Goal: Task Accomplishment & Management: Manage account settings

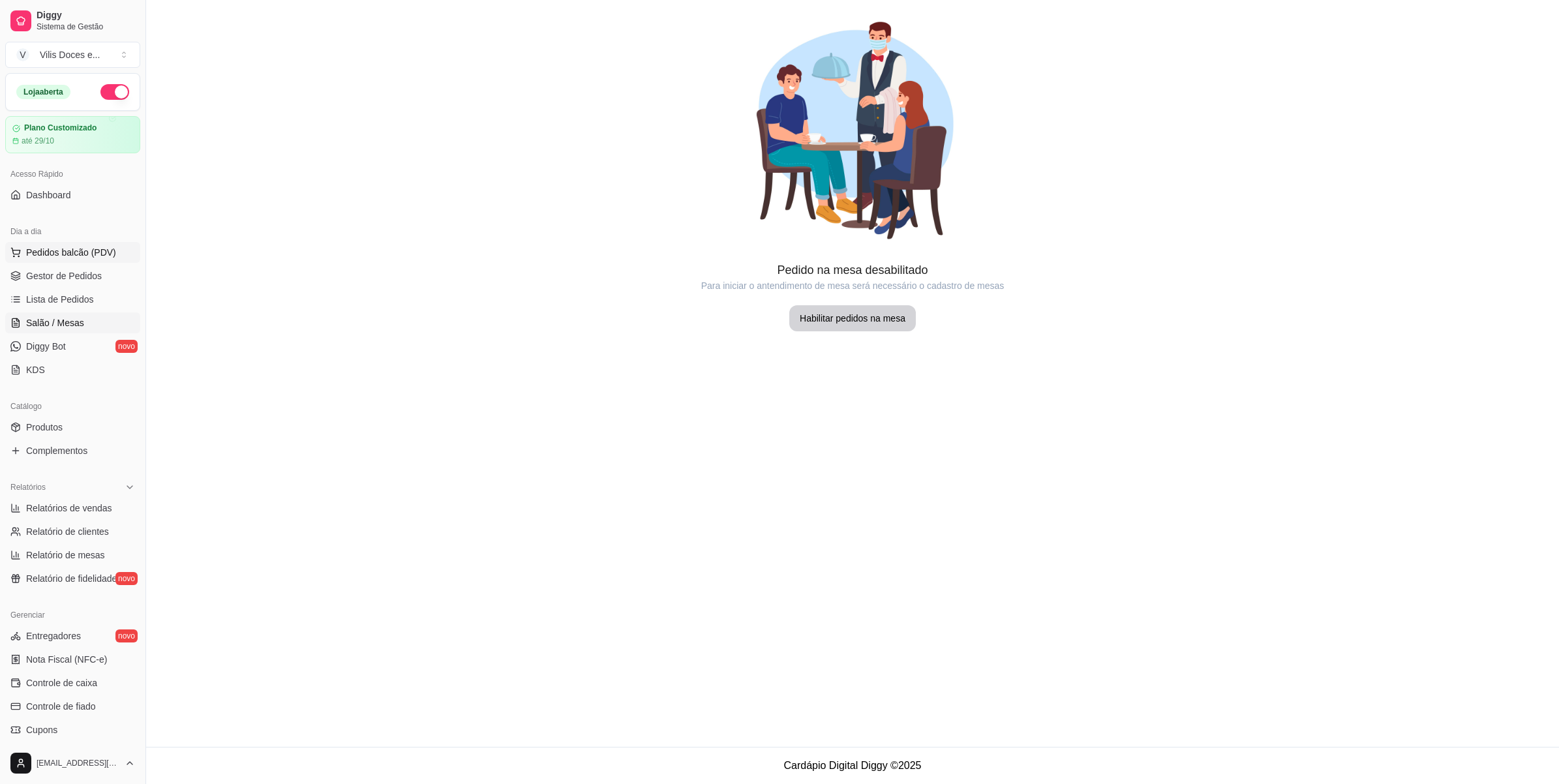
click at [97, 254] on span "Pedidos balcão (PDV)" at bounding box center [71, 252] width 90 height 13
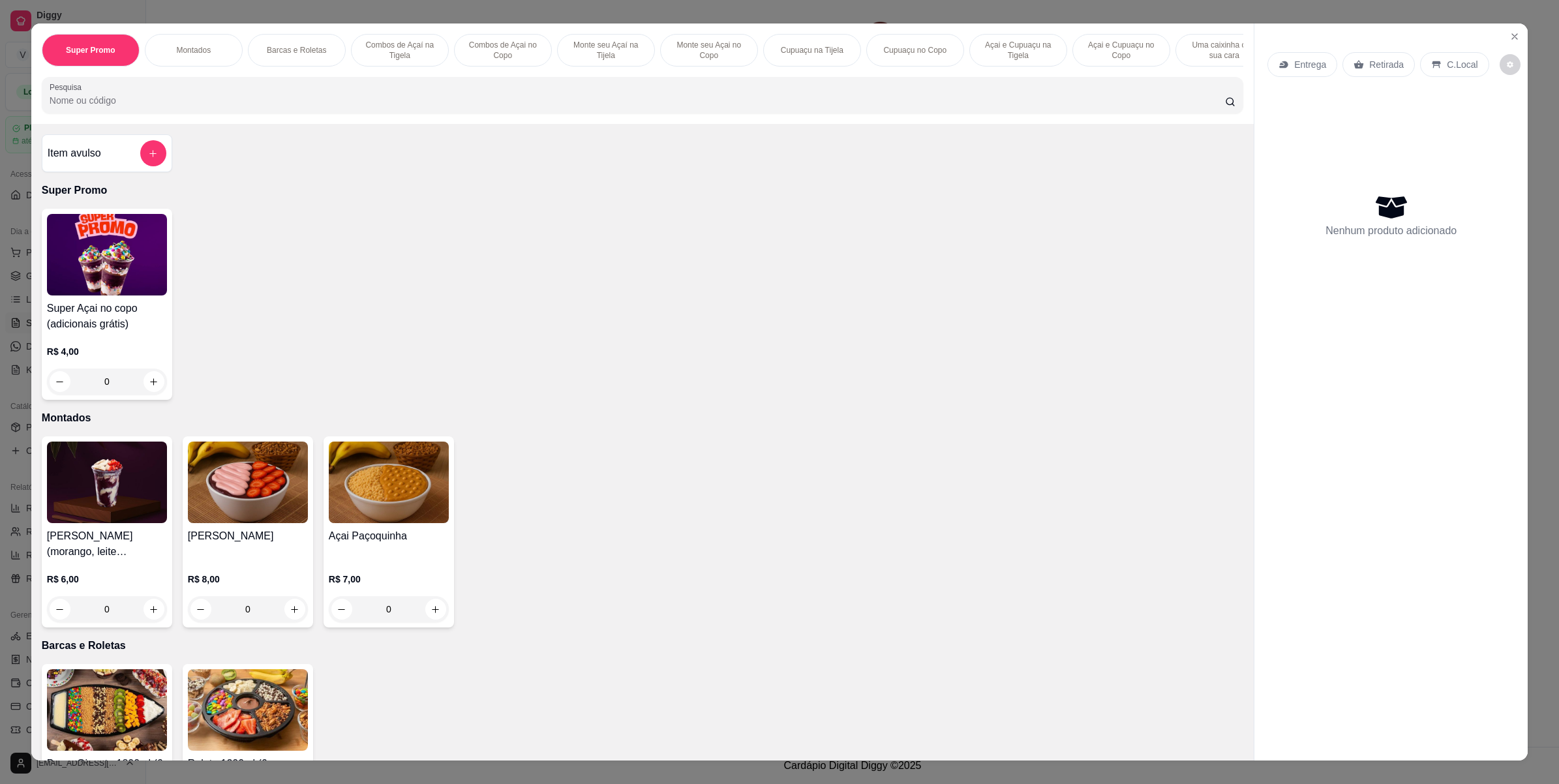
click at [14, 182] on div "Super Promo Montados Barcas e Roletas Combos de Açaí na Tigela Combos de Açai n…" at bounding box center [780, 392] width 1559 height 784
click at [31, 297] on div "Item avulso Super Promo Super Açai no copo (adicionais grátis) R$ 4,00 0 Montad…" at bounding box center [642, 442] width 1223 height 637
click at [20, 297] on div "Super Promo Montados Barcas e Roletas Combos de Açaí na Tigela Combos de Açai n…" at bounding box center [780, 392] width 1559 height 784
click at [1506, 28] on button "Close" at bounding box center [1515, 37] width 21 height 21
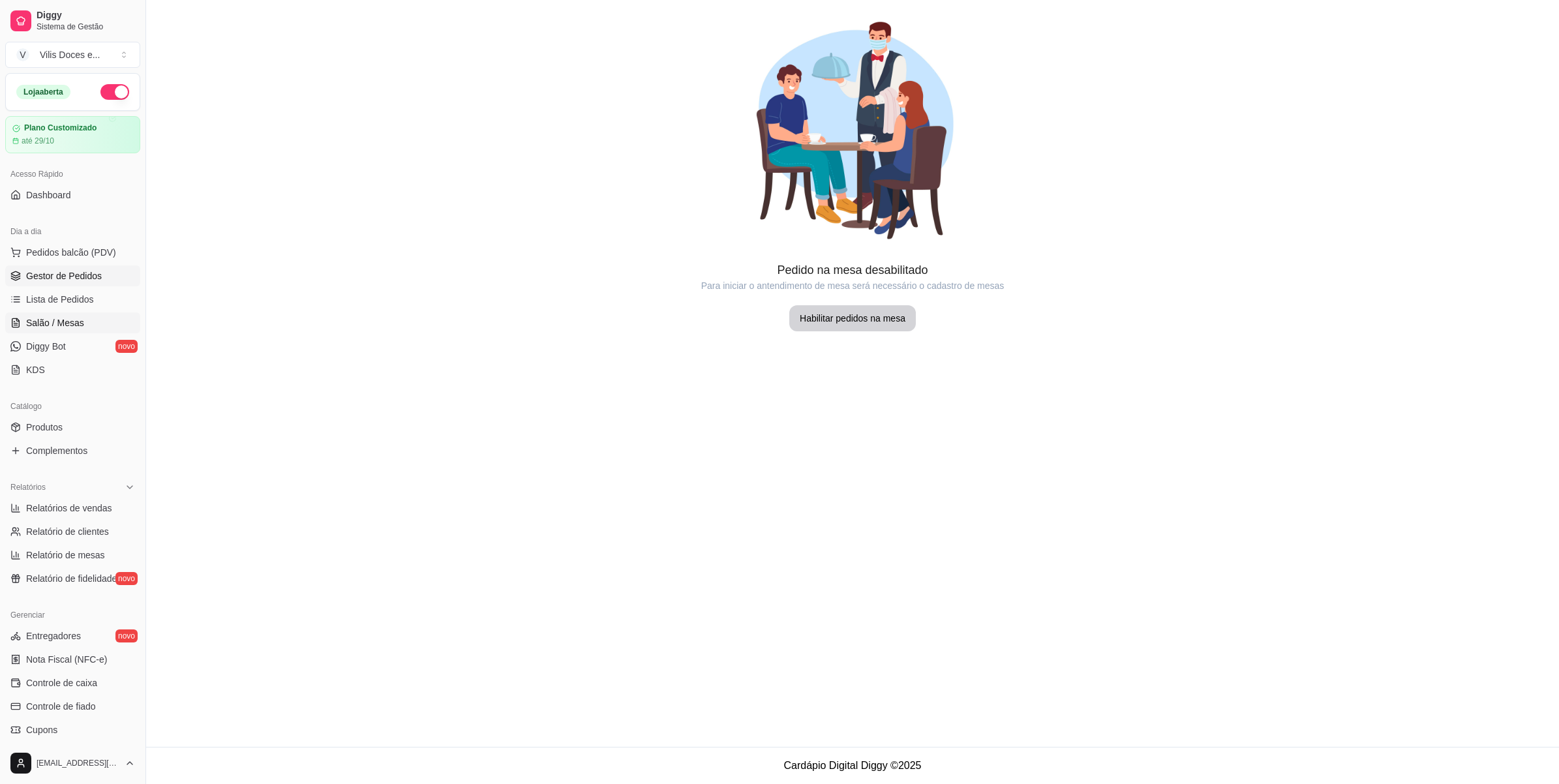
click at [60, 272] on span "Gestor de Pedidos" at bounding box center [64, 276] width 76 height 13
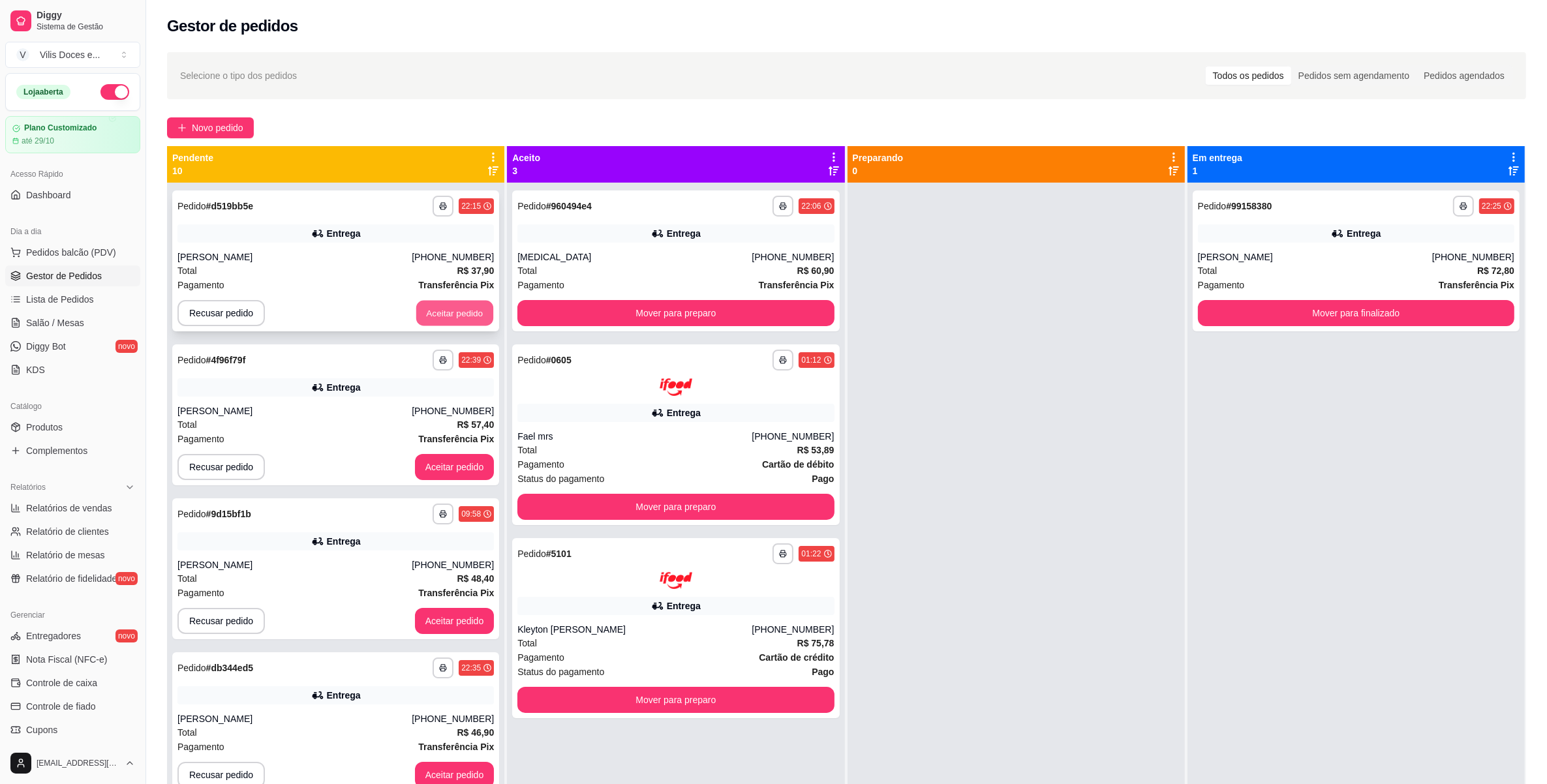
click at [441, 317] on button "Aceitar pedido" at bounding box center [455, 313] width 77 height 25
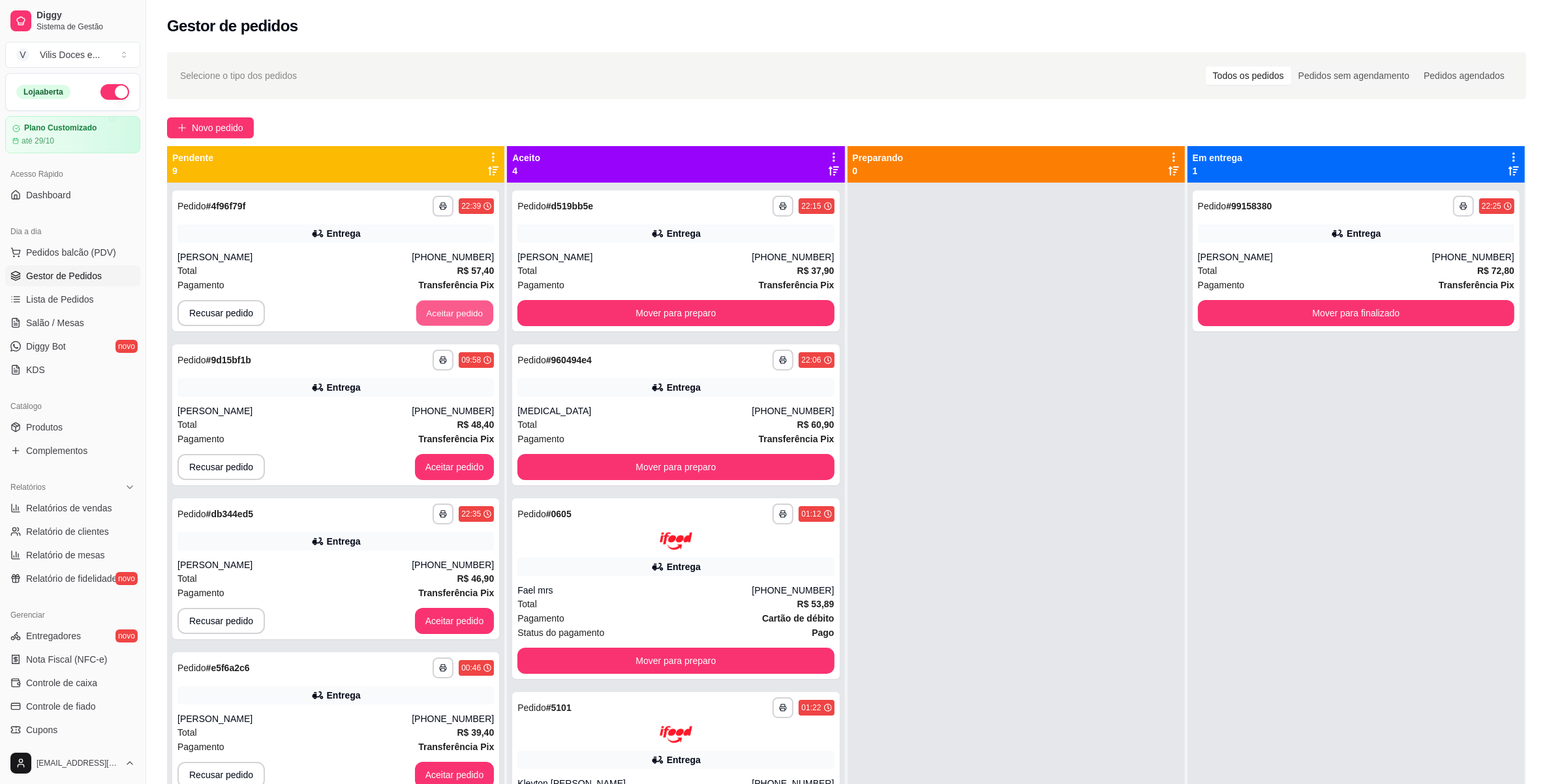
click at [441, 317] on button "Aceitar pedido" at bounding box center [455, 313] width 77 height 25
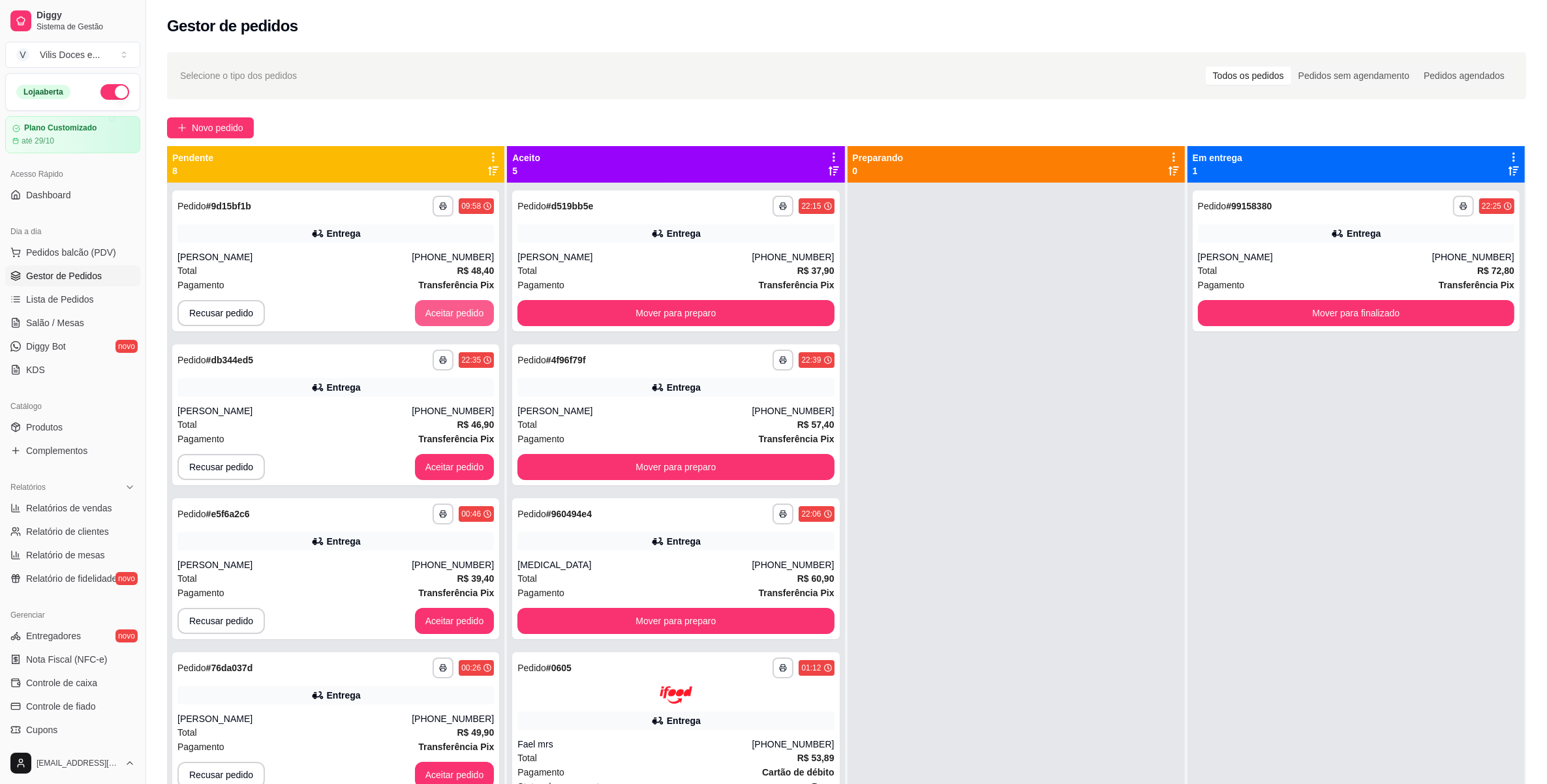
click at [441, 317] on button "Aceitar pedido" at bounding box center [455, 313] width 80 height 26
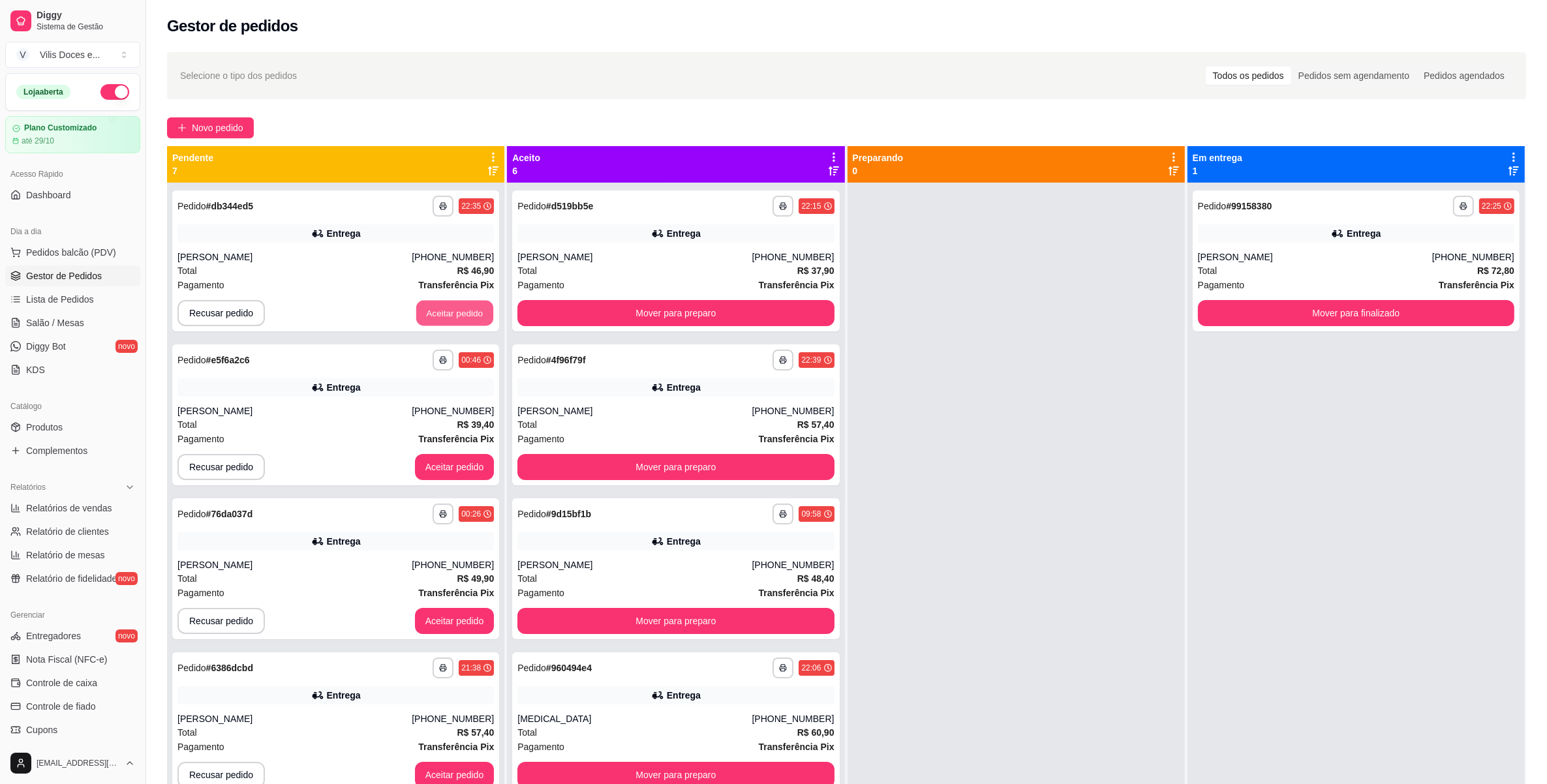
click at [441, 317] on button "Aceitar pedido" at bounding box center [455, 313] width 77 height 25
click at [441, 317] on div "Recusar pedido Aceitar pedido" at bounding box center [336, 313] width 316 height 26
click at [441, 317] on button "Aceitar pedido" at bounding box center [455, 313] width 80 height 26
click at [441, 453] on button "Aceitar pedido" at bounding box center [455, 466] width 80 height 26
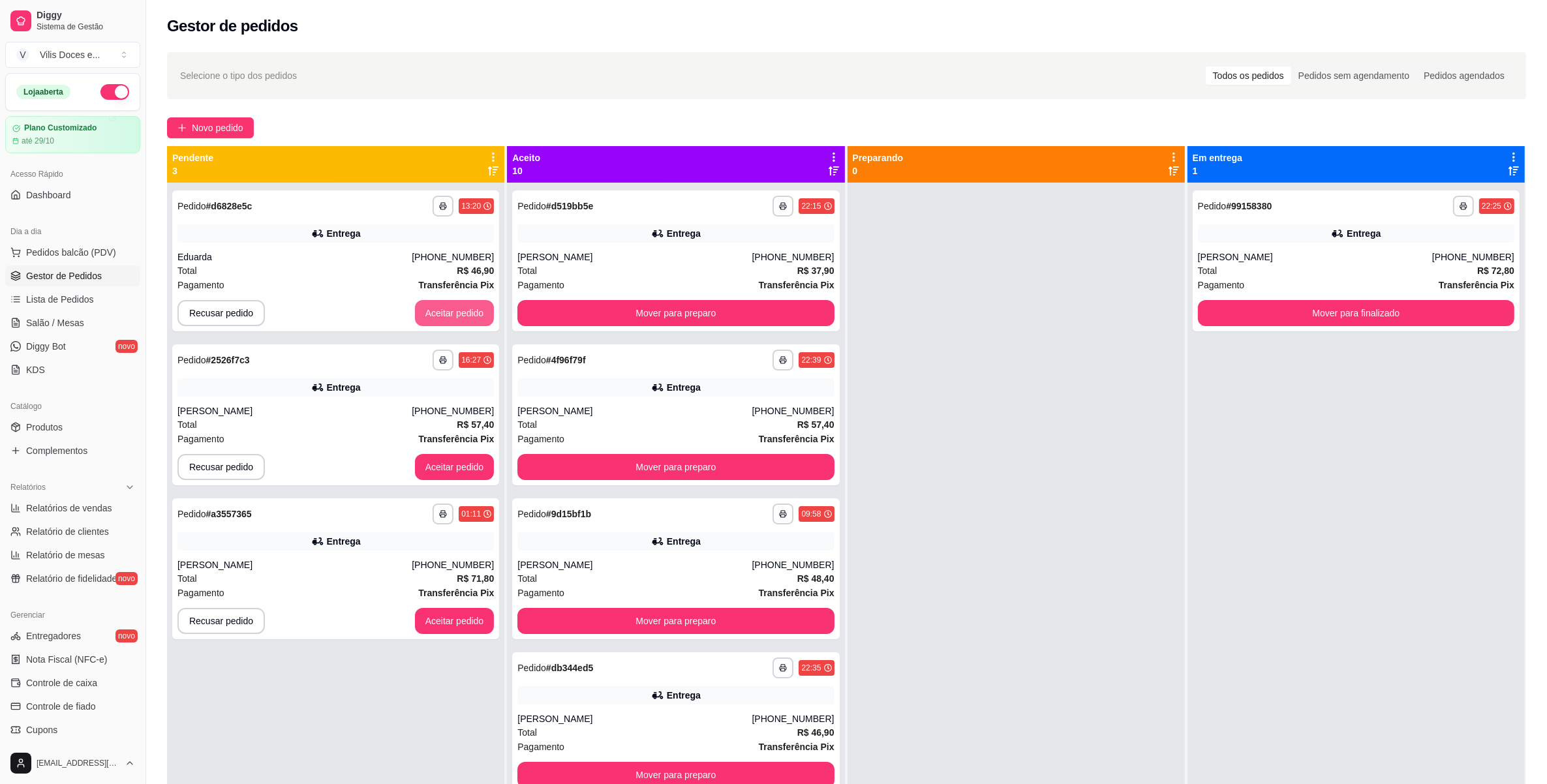
click at [441, 317] on button "Aceitar pedido" at bounding box center [455, 313] width 80 height 26
click at [441, 453] on button "Aceitar pedido" at bounding box center [455, 466] width 80 height 26
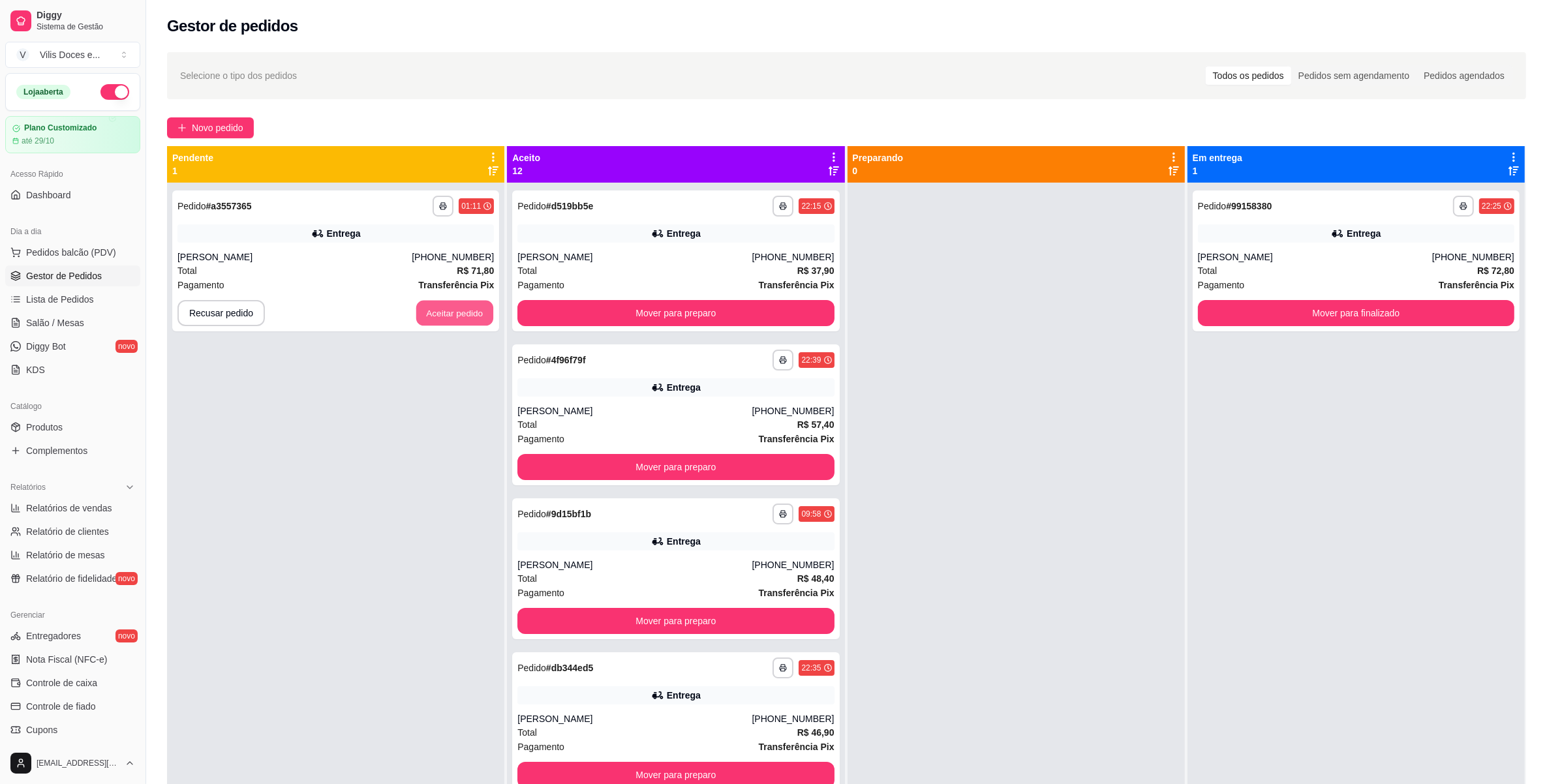
click at [441, 317] on button "Aceitar pedido" at bounding box center [455, 313] width 77 height 25
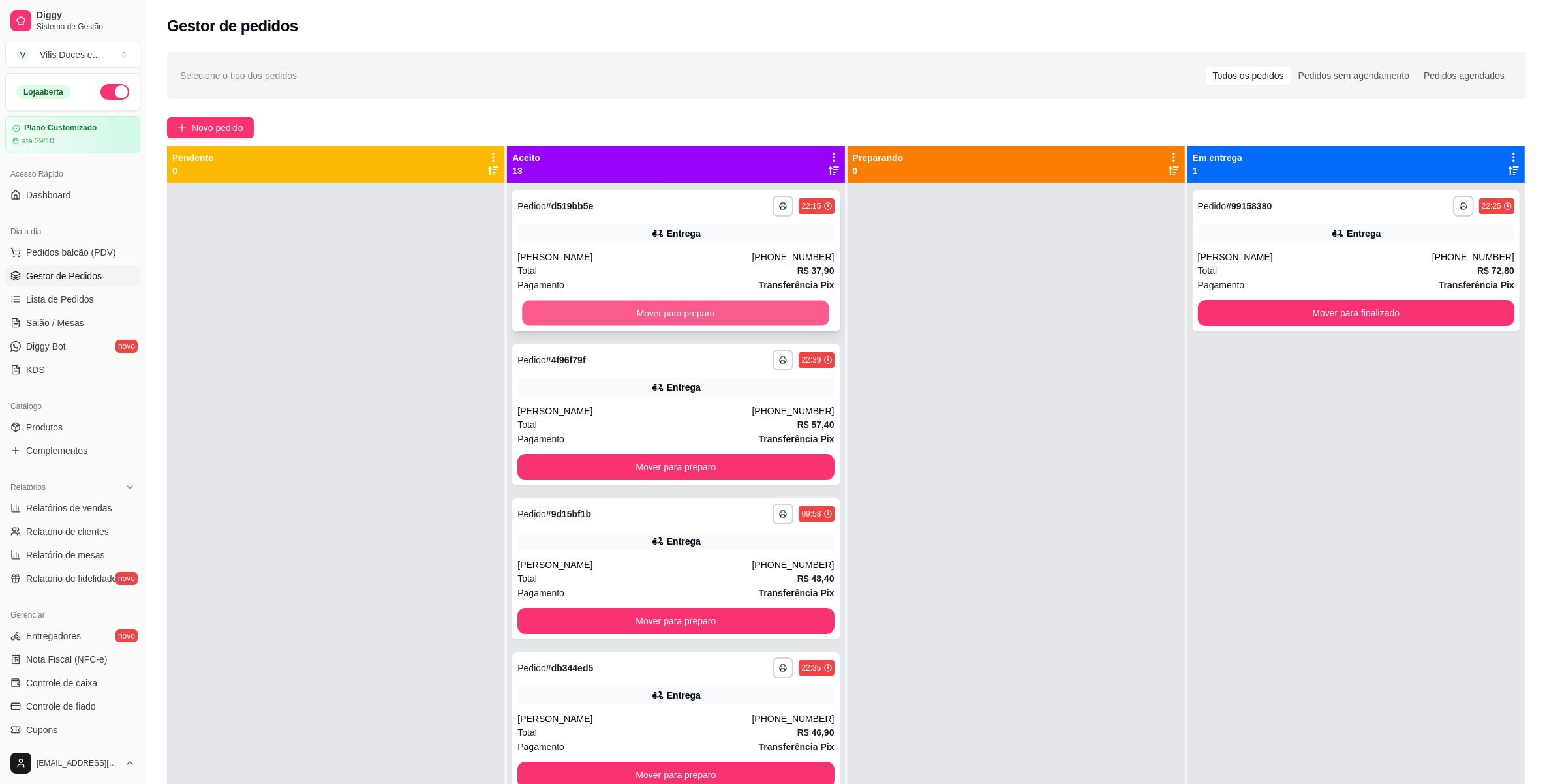
click at [626, 315] on button "Mover para preparo" at bounding box center [676, 313] width 307 height 25
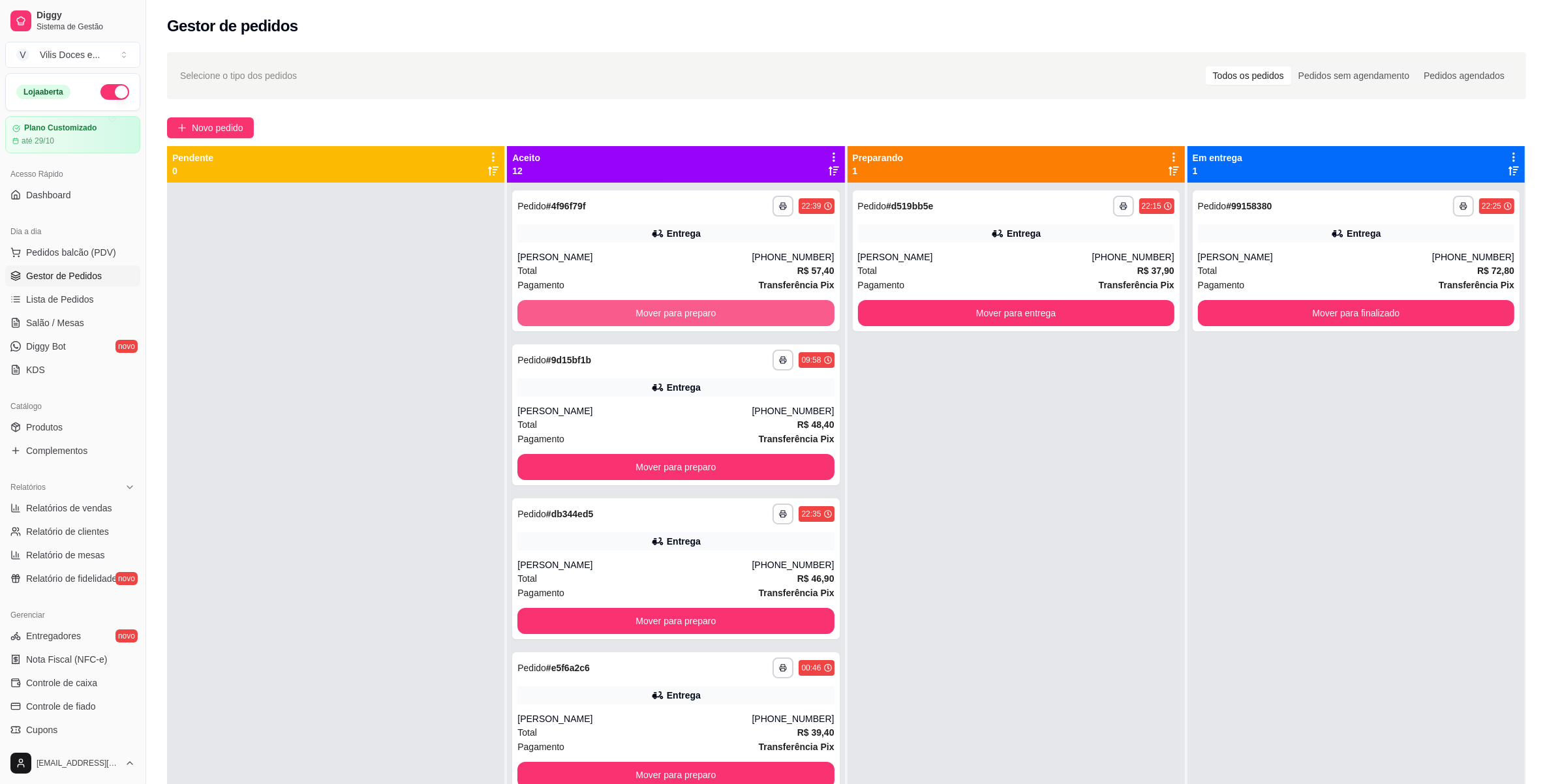
click at [626, 315] on button "Mover para preparo" at bounding box center [675, 313] width 316 height 26
click at [626, 453] on button "Mover para preparo" at bounding box center [675, 466] width 316 height 26
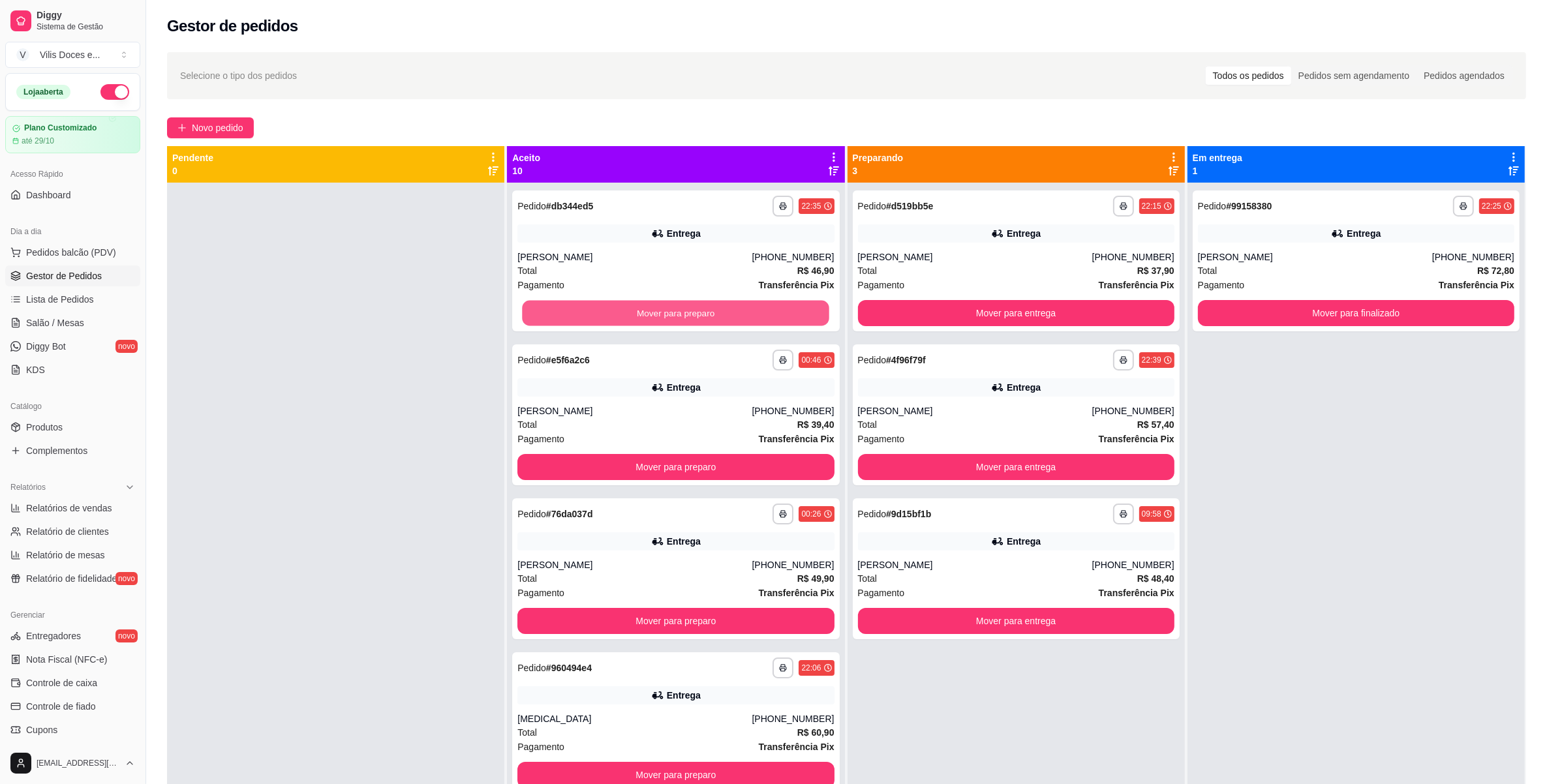
click at [626, 315] on button "Mover para preparo" at bounding box center [676, 313] width 307 height 25
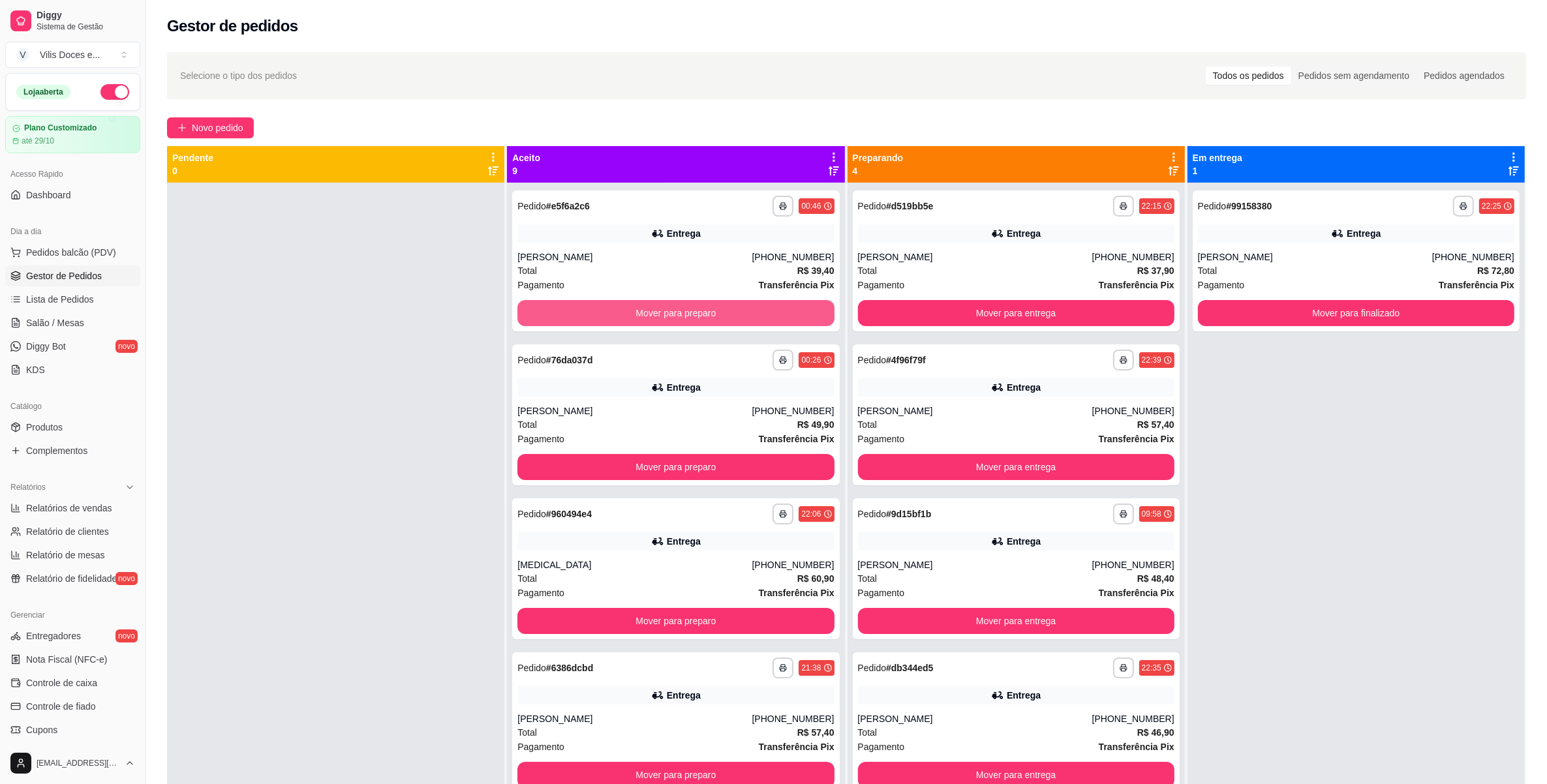
click at [626, 315] on button "Mover para preparo" at bounding box center [675, 313] width 316 height 26
click at [626, 453] on button "Mover para preparo" at bounding box center [675, 466] width 316 height 26
click at [626, 315] on button "Mover para preparo" at bounding box center [675, 313] width 316 height 26
click at [626, 453] on button "Mover para preparo" at bounding box center [675, 466] width 316 height 26
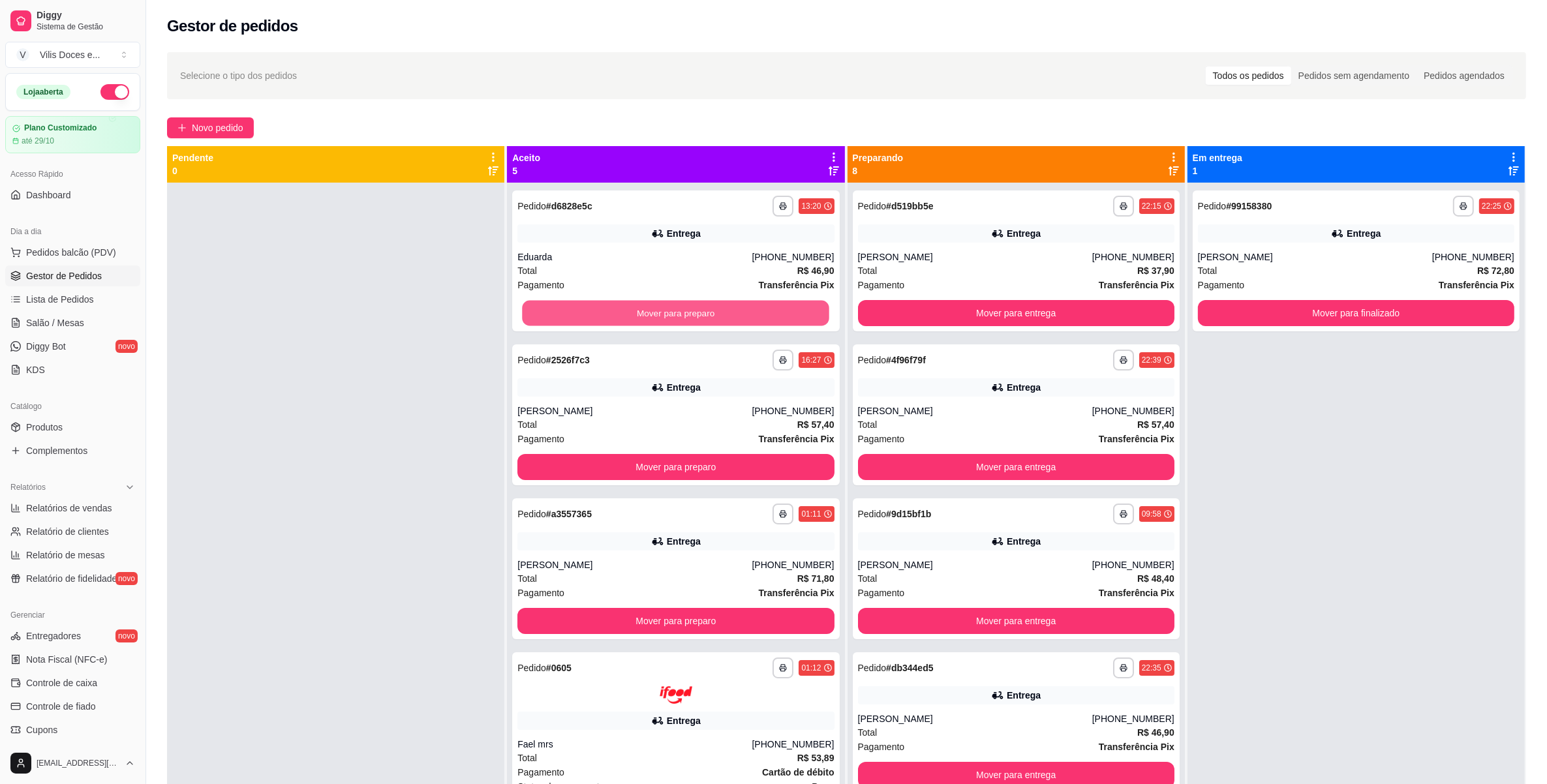
click at [626, 315] on button "Mover para preparo" at bounding box center [676, 313] width 307 height 25
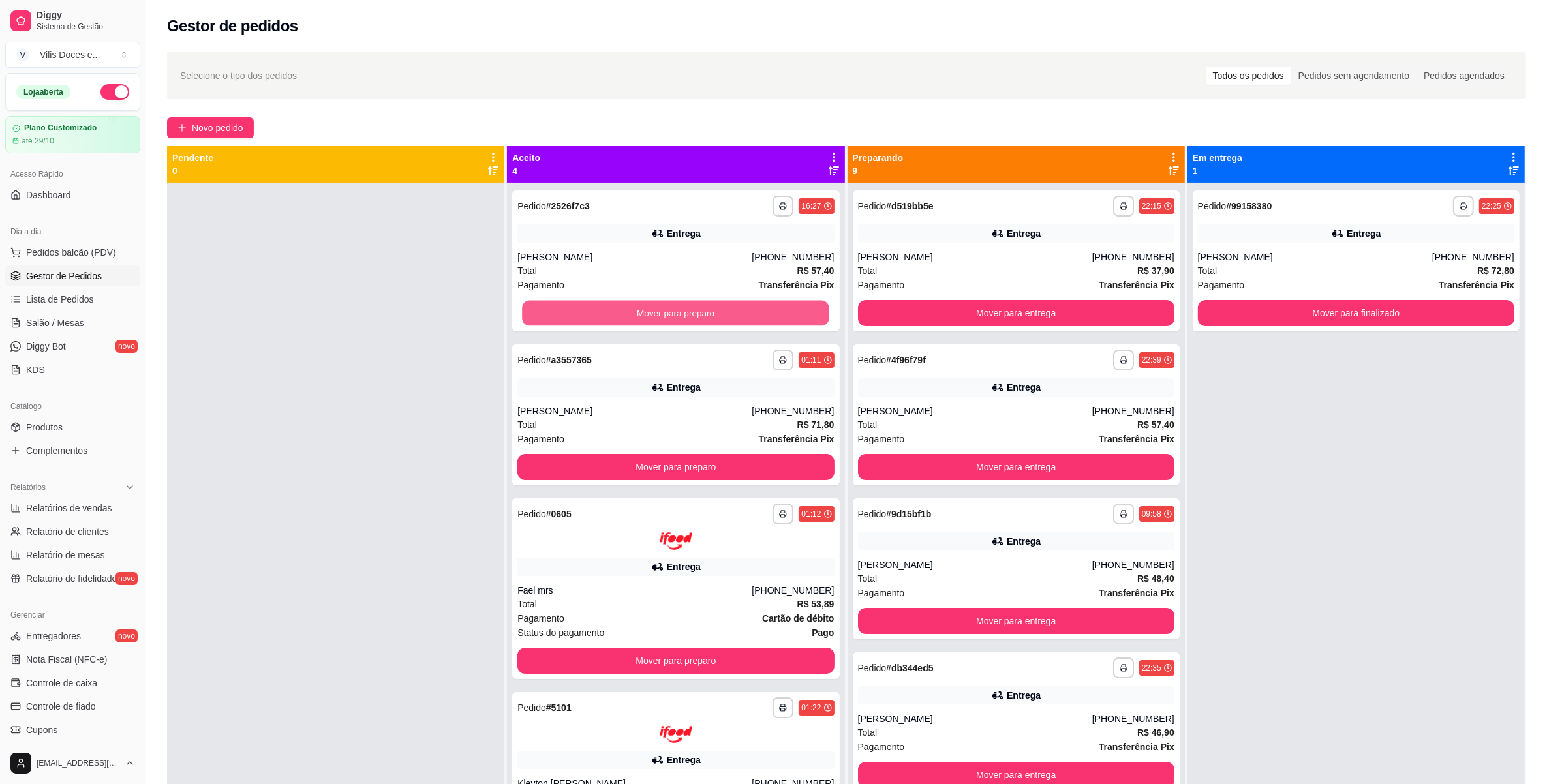
click at [626, 315] on button "Mover para preparo" at bounding box center [676, 313] width 307 height 25
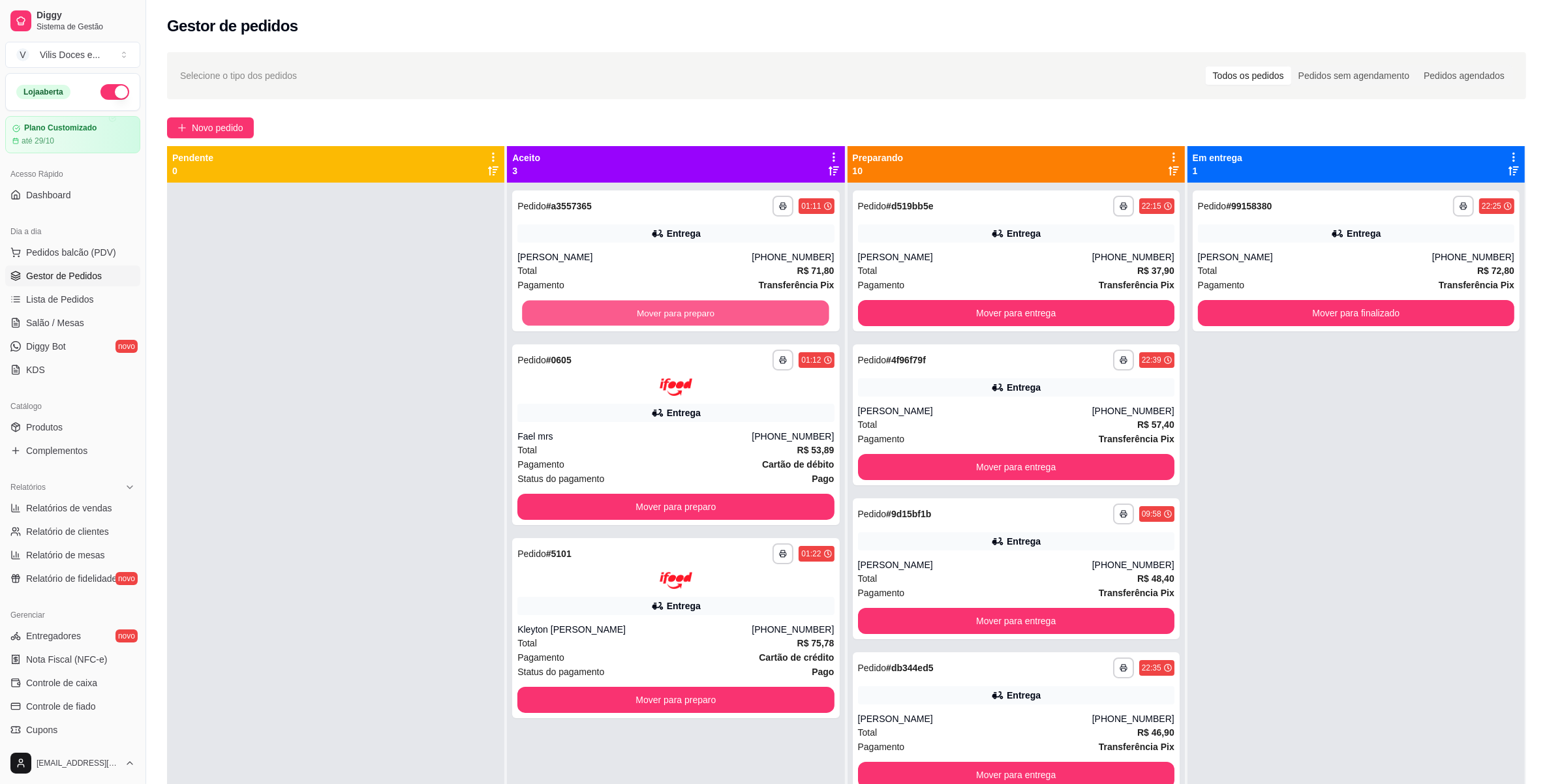
click at [626, 315] on button "Mover para preparo" at bounding box center [676, 313] width 307 height 25
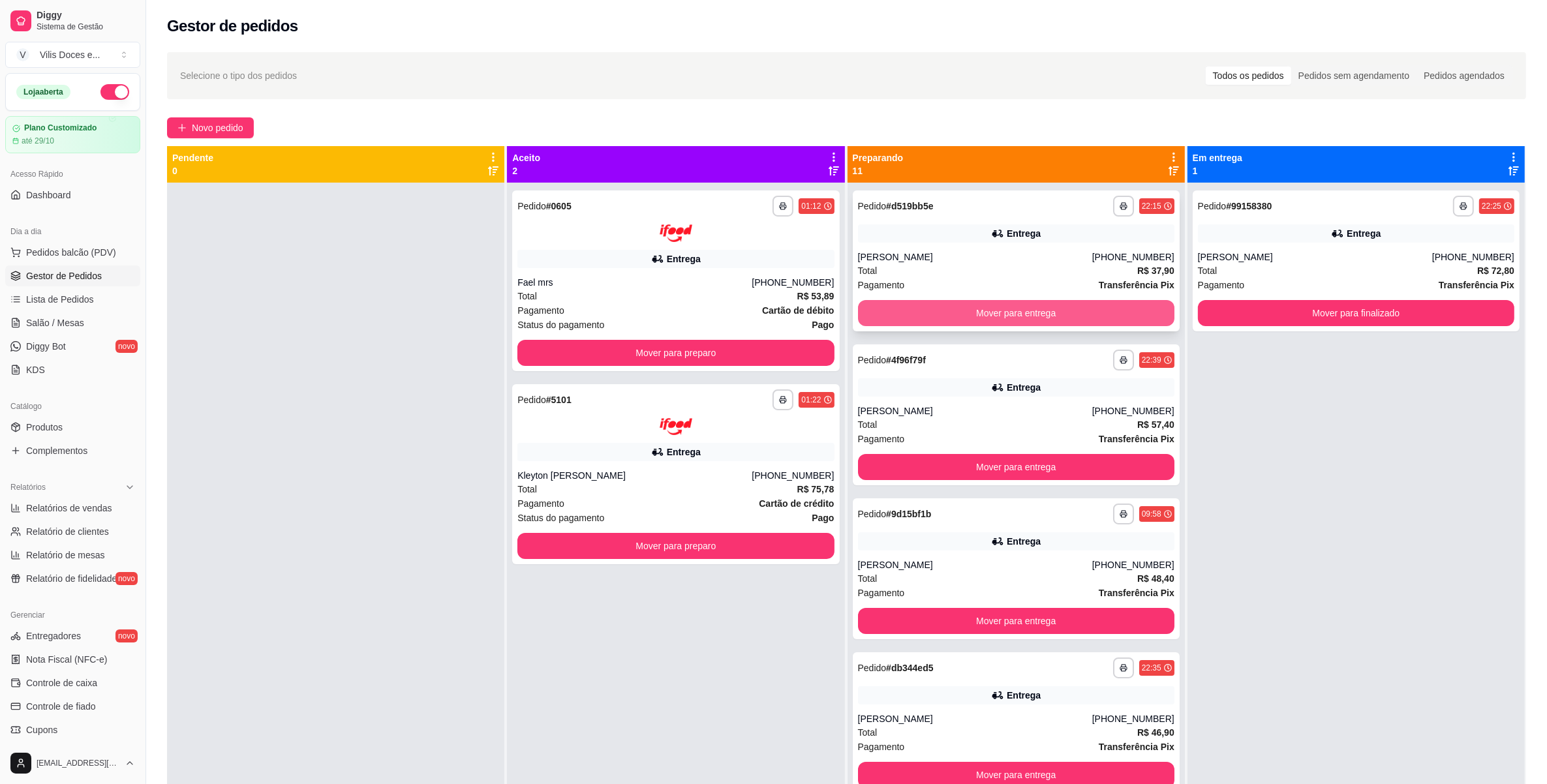
click at [1059, 316] on button "Mover para entrega" at bounding box center [1016, 313] width 316 height 26
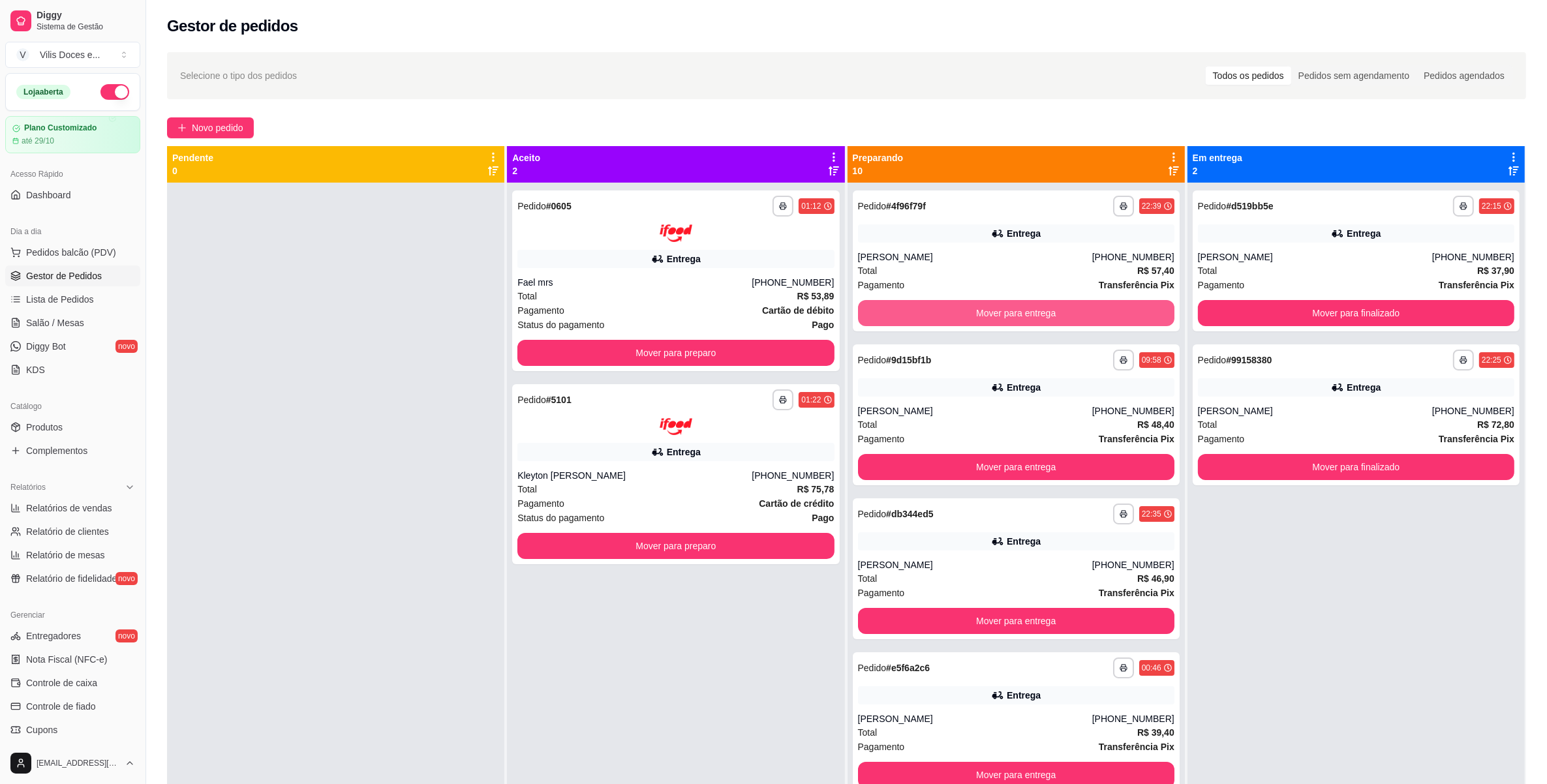
click at [1059, 316] on button "Mover para entrega" at bounding box center [1016, 313] width 316 height 26
click at [1059, 316] on div "Mover para entrega" at bounding box center [1016, 313] width 316 height 26
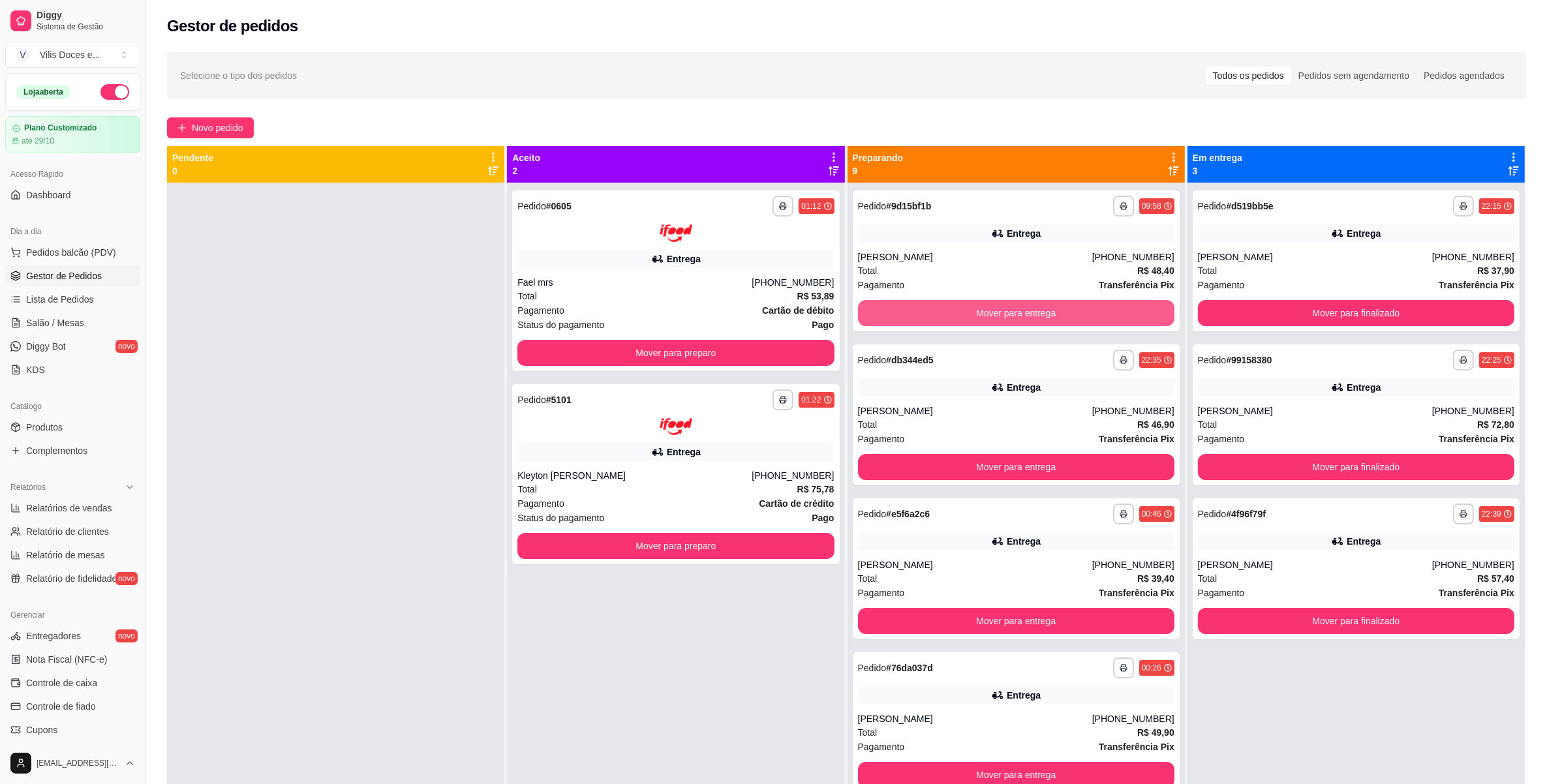
click at [1059, 316] on button "Mover para entrega" at bounding box center [1016, 313] width 316 height 26
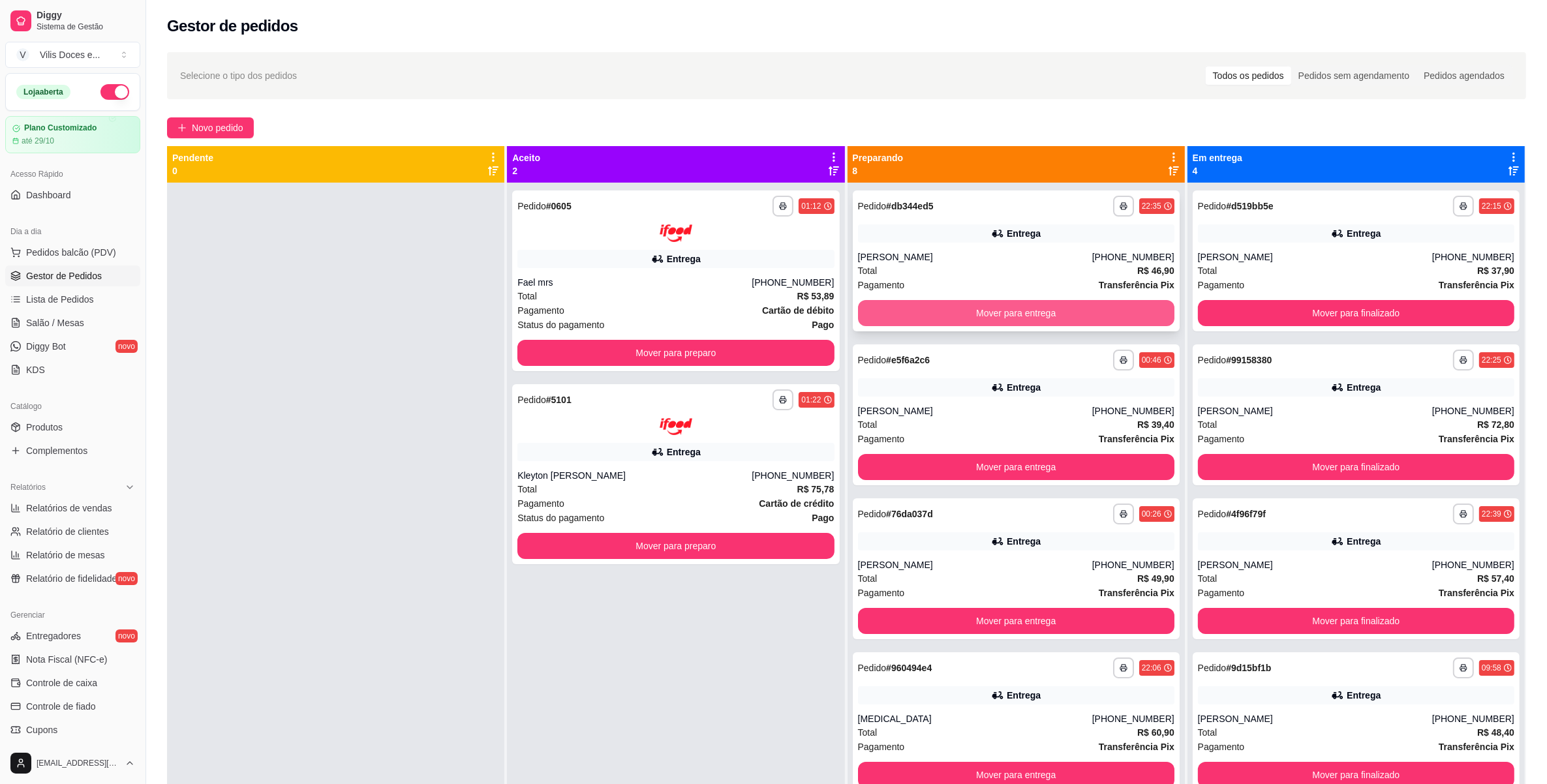
click at [1057, 316] on button "Mover para entrega" at bounding box center [1016, 313] width 316 height 26
click at [1057, 453] on button "Mover para entrega" at bounding box center [1016, 466] width 316 height 26
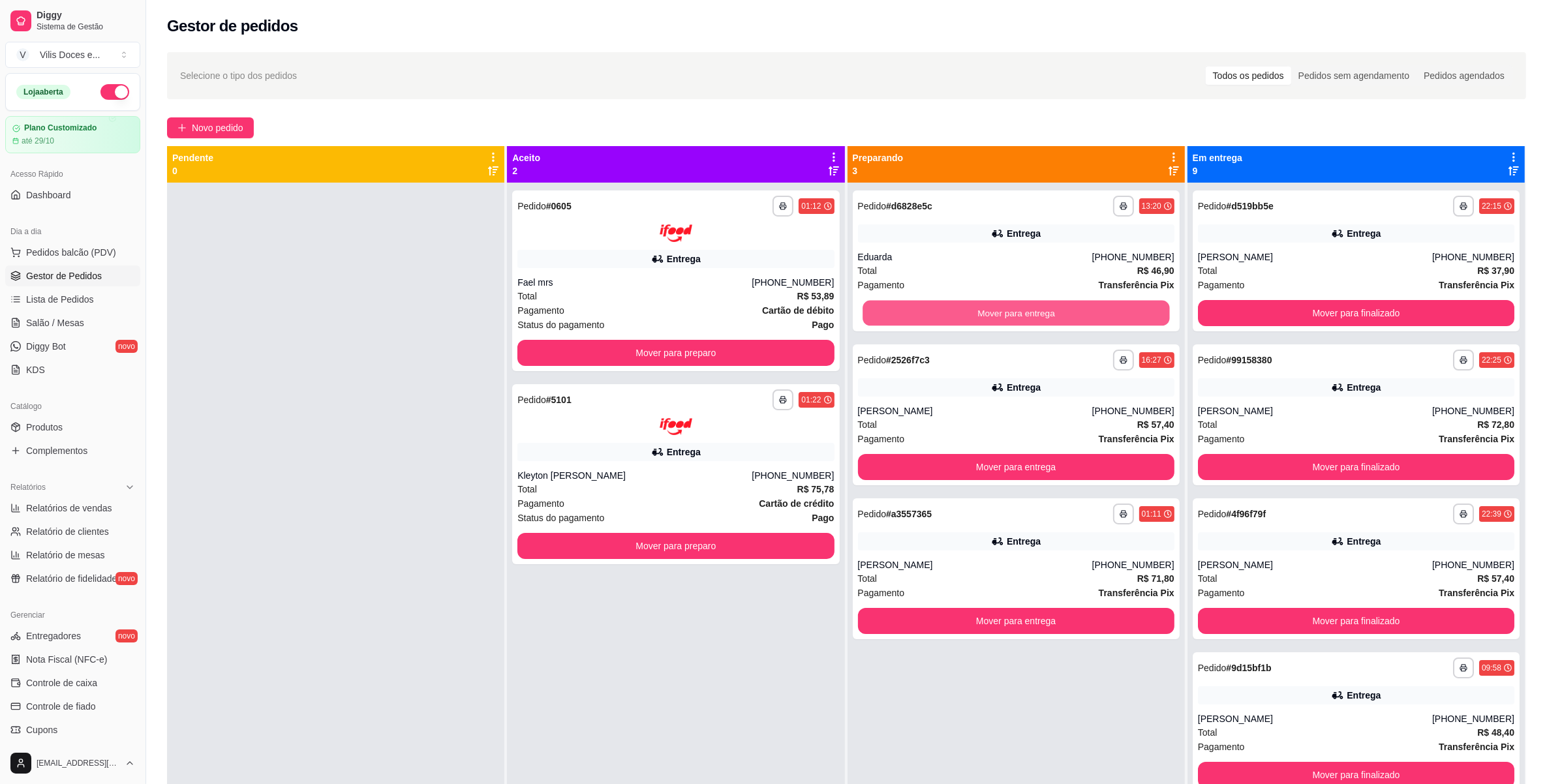
click at [1057, 316] on button "Mover para entrega" at bounding box center [1016, 313] width 307 height 25
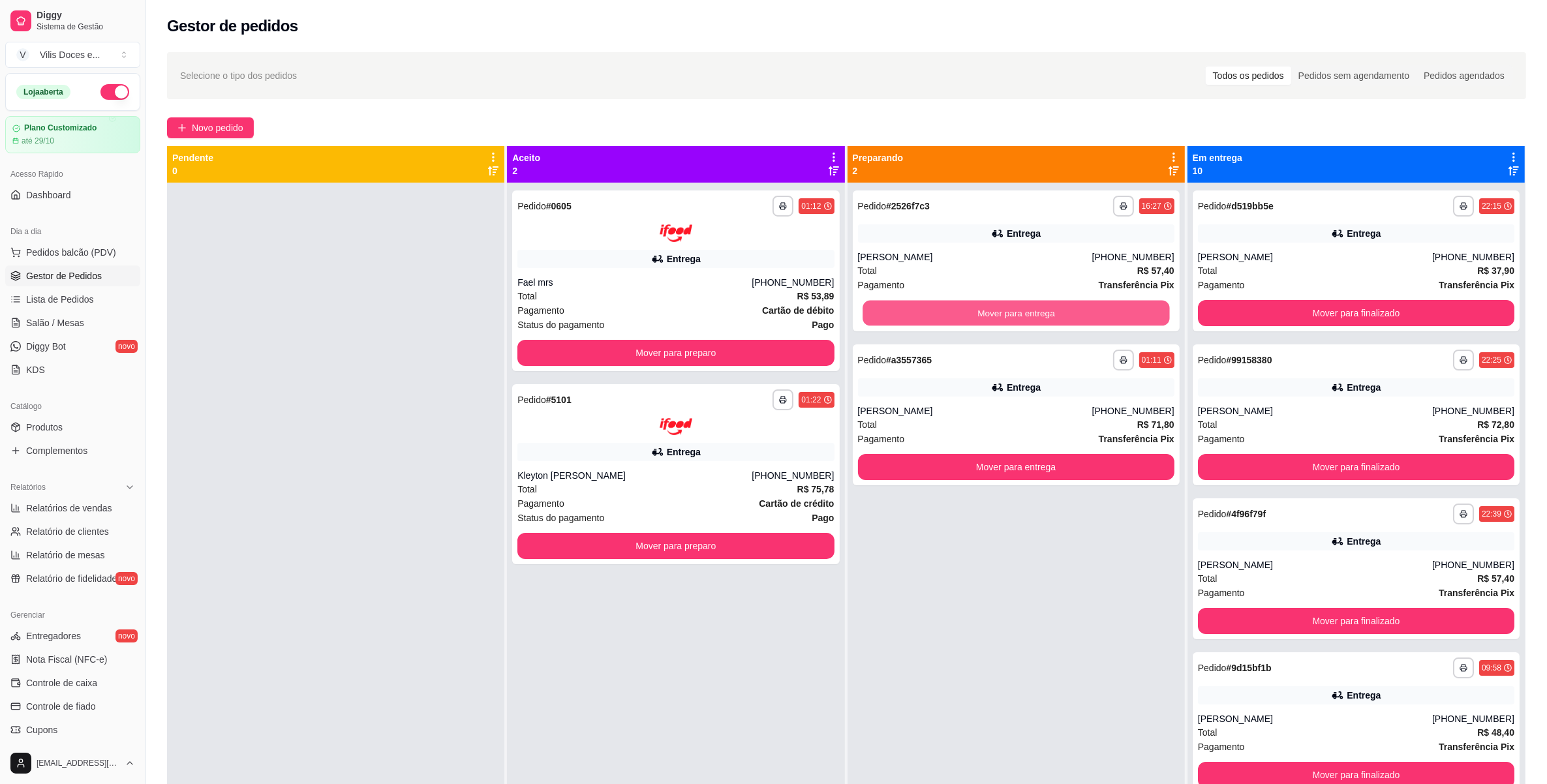
click at [1057, 316] on button "Mover para entrega" at bounding box center [1016, 313] width 307 height 25
click at [1057, 453] on button "Mover para entrega" at bounding box center [1016, 466] width 316 height 26
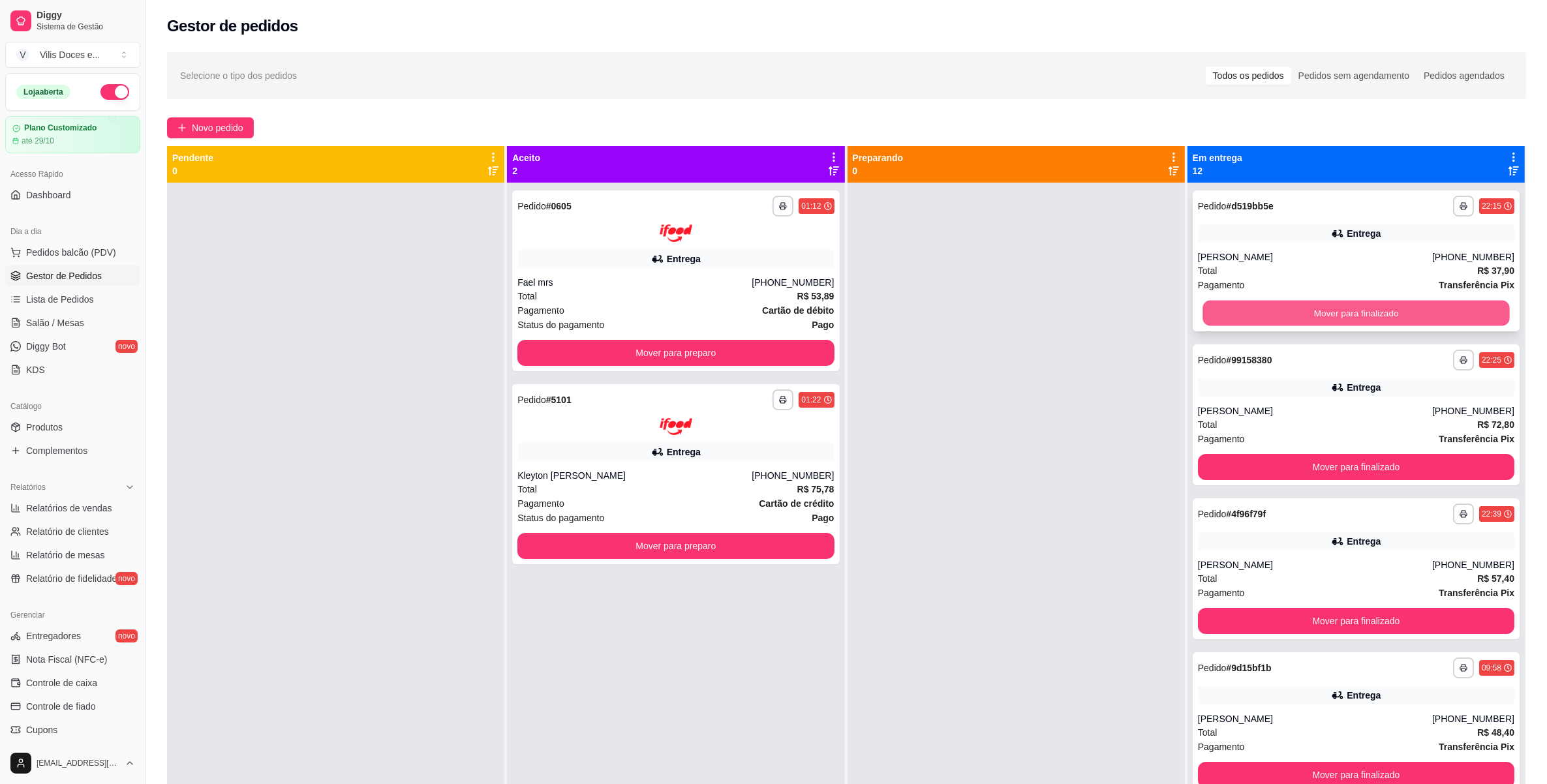
click at [1215, 314] on button "Mover para finalizado" at bounding box center [1356, 313] width 307 height 25
click at [1215, 314] on button "Mover para finalizado" at bounding box center [1356, 313] width 316 height 26
click at [1215, 453] on button "Mover para finalizado" at bounding box center [1356, 466] width 316 height 26
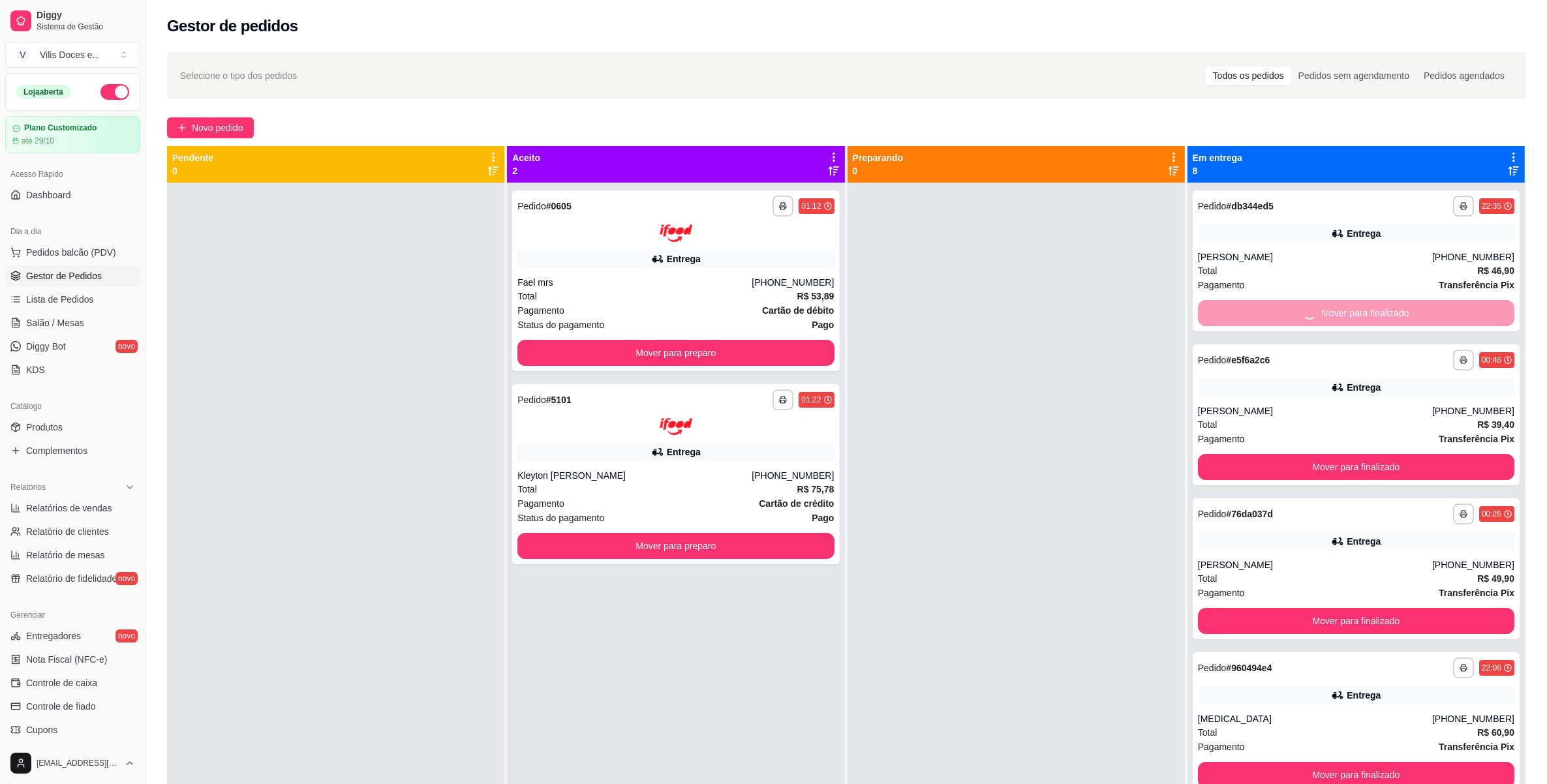
click at [1215, 453] on button "Mover para finalizado" at bounding box center [1356, 466] width 316 height 26
click at [1215, 314] on button "Mover para finalizado" at bounding box center [1356, 313] width 316 height 26
click at [1215, 314] on button "Mover para finalizado" at bounding box center [1356, 313] width 307 height 25
click at [1215, 314] on button "Mover para finalizado" at bounding box center [1356, 313] width 316 height 26
click at [1215, 453] on button "Mover para finalizado" at bounding box center [1356, 466] width 316 height 26
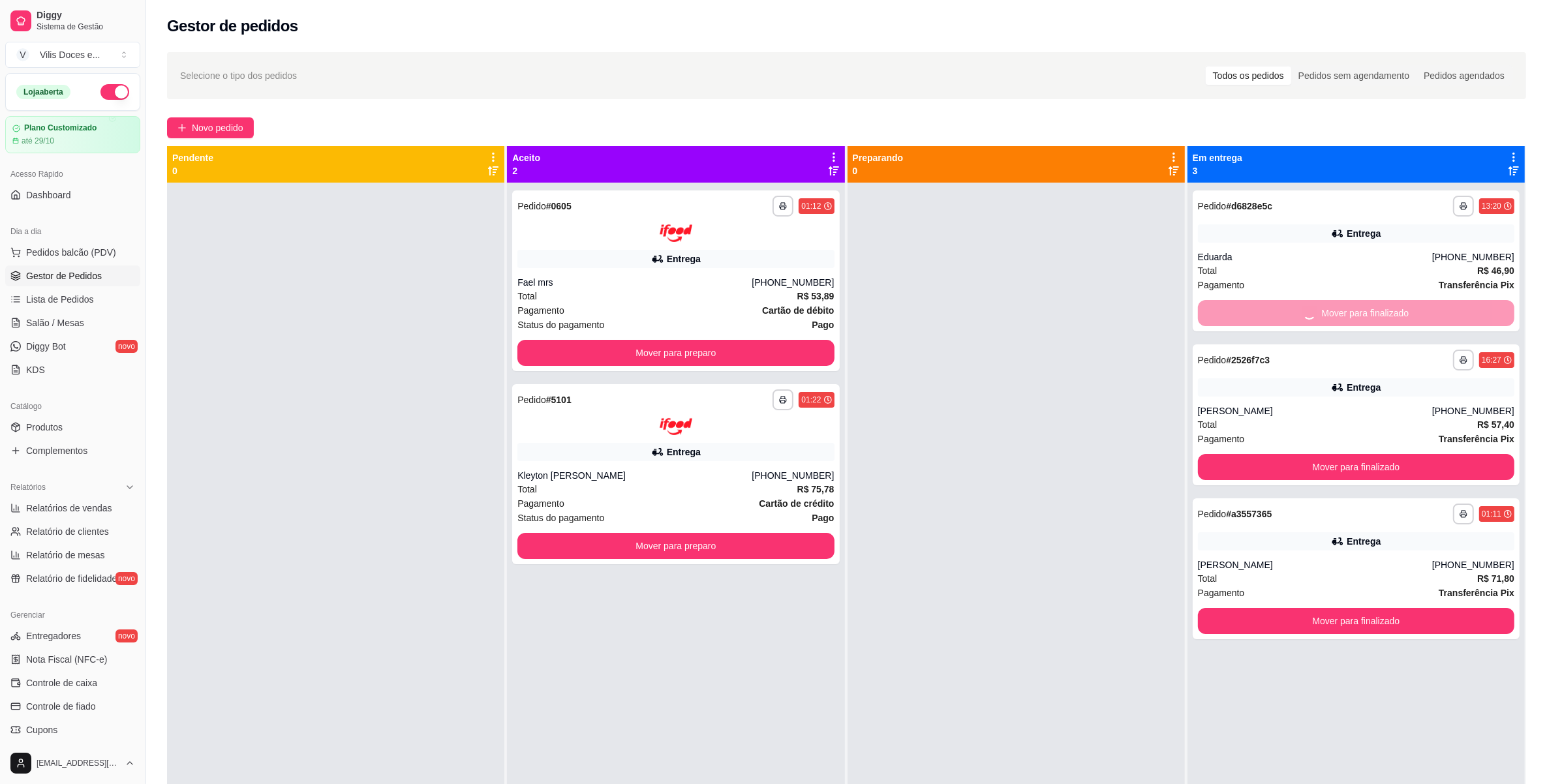
click at [1215, 453] on button "Mover para finalizado" at bounding box center [1356, 466] width 316 height 26
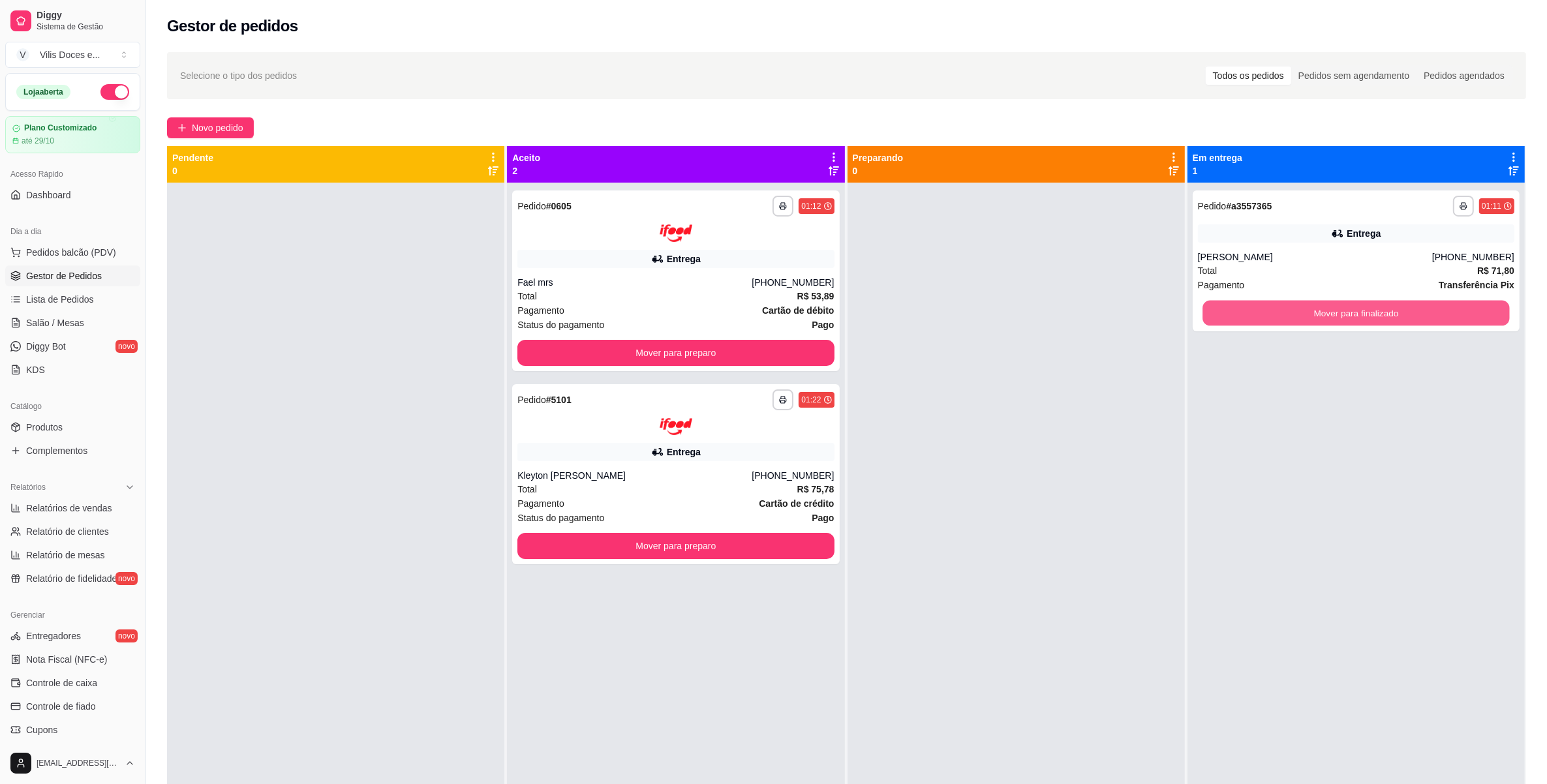
click at [1215, 314] on button "Mover para finalizado" at bounding box center [1356, 313] width 307 height 25
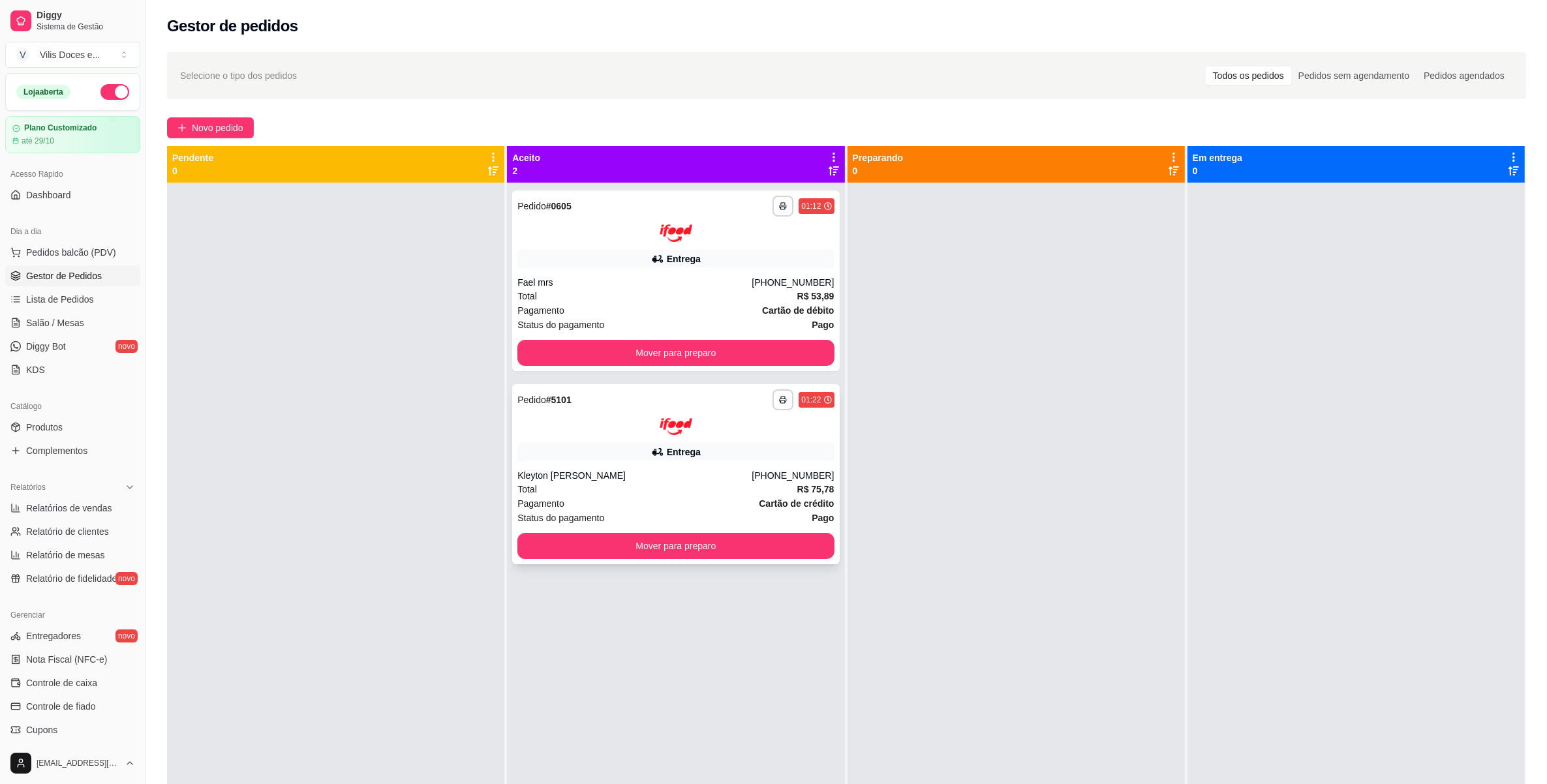
click at [763, 467] on div "**********" at bounding box center [675, 475] width 327 height 181
click at [785, 403] on button "button" at bounding box center [783, 399] width 20 height 20
click at [762, 438] on button "IMPRESSORA" at bounding box center [744, 444] width 91 height 20
click at [755, 265] on div "Entrega" at bounding box center [675, 259] width 316 height 18
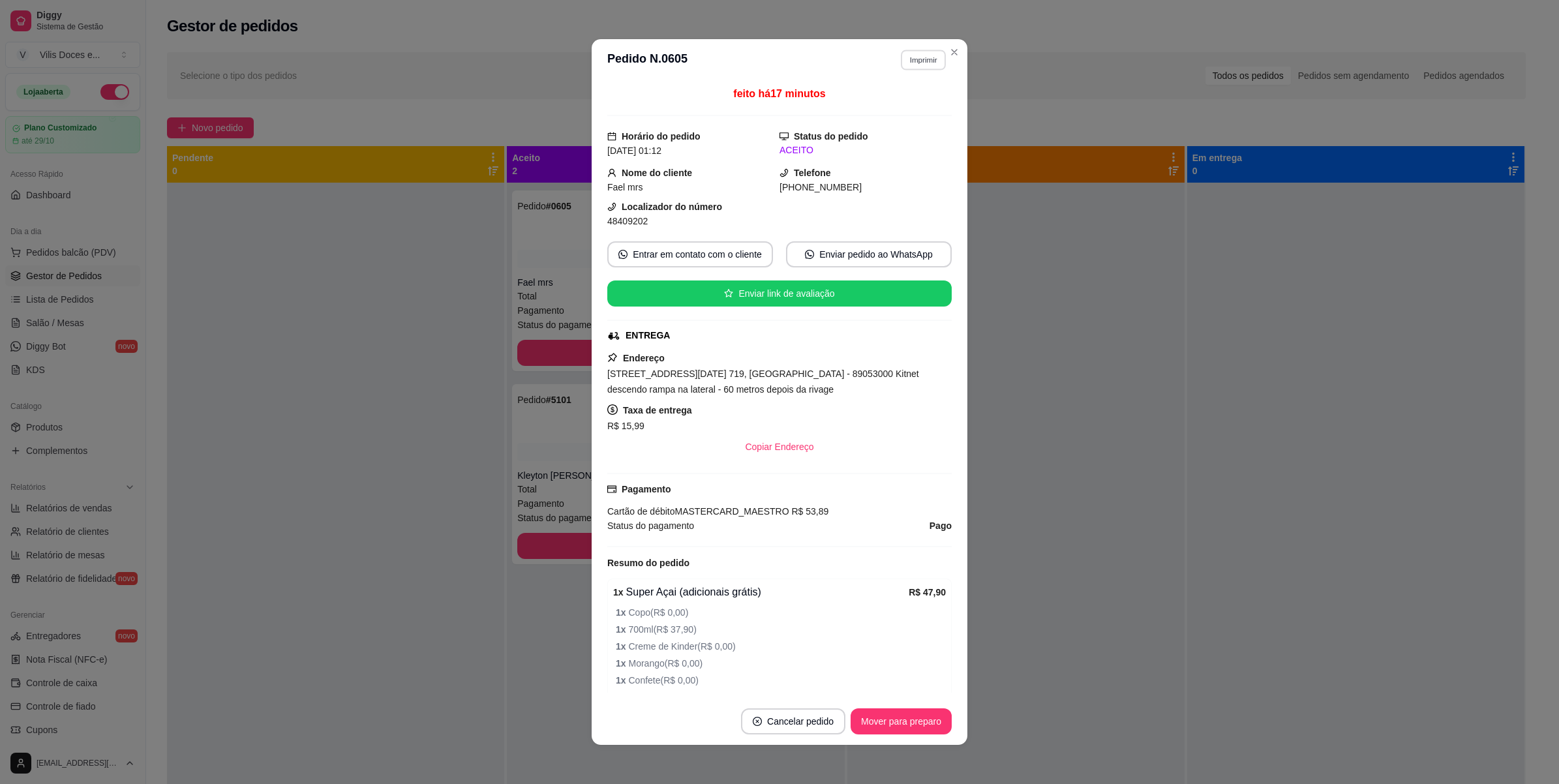
click at [916, 64] on button "Imprimir" at bounding box center [923, 59] width 45 height 20
click at [898, 104] on button "IMPRESSORA" at bounding box center [894, 106] width 91 height 20
